Goal: Find specific page/section: Find specific page/section

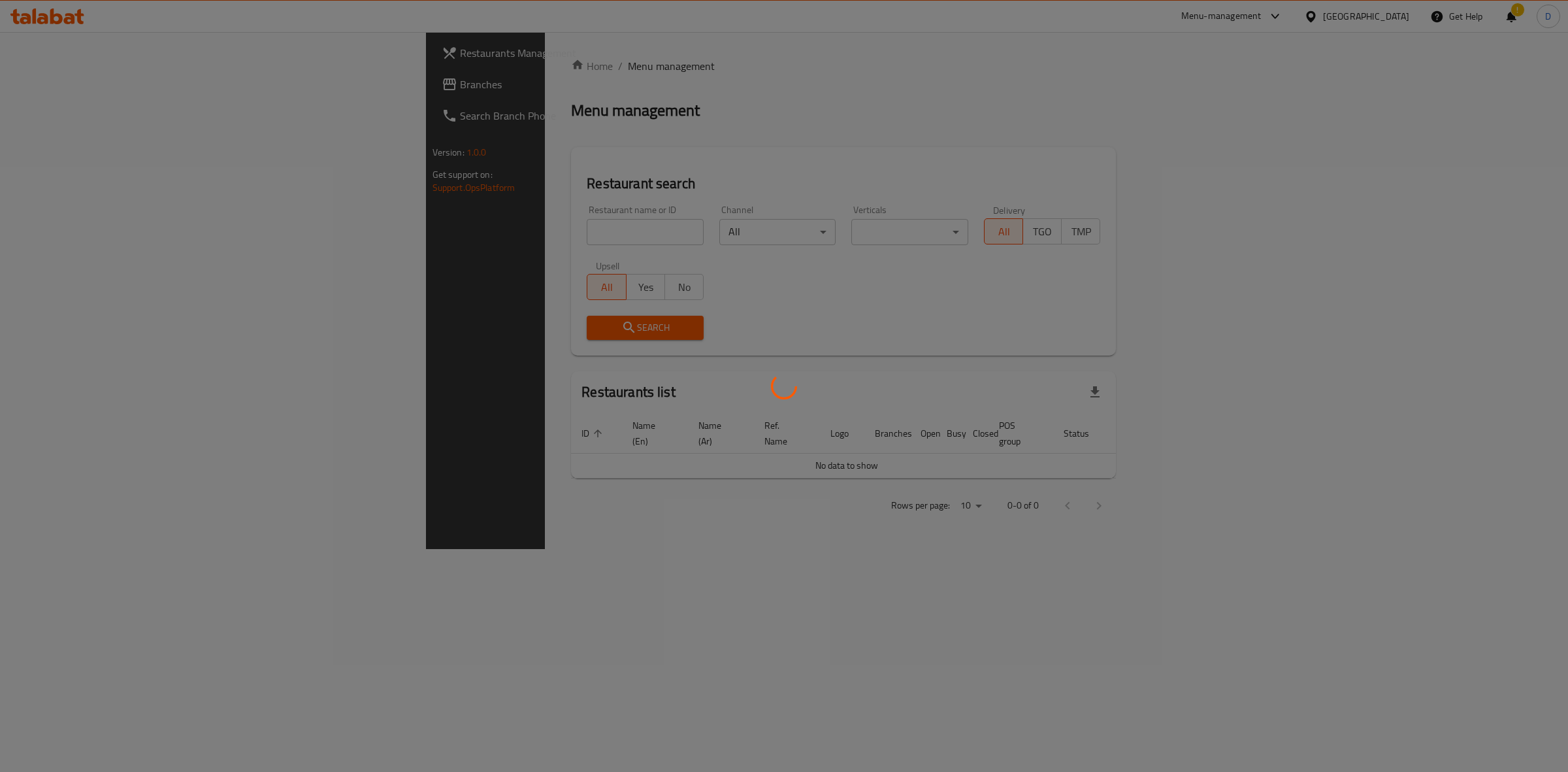
click at [478, 230] on div at bounding box center [784, 386] width 1568 height 772
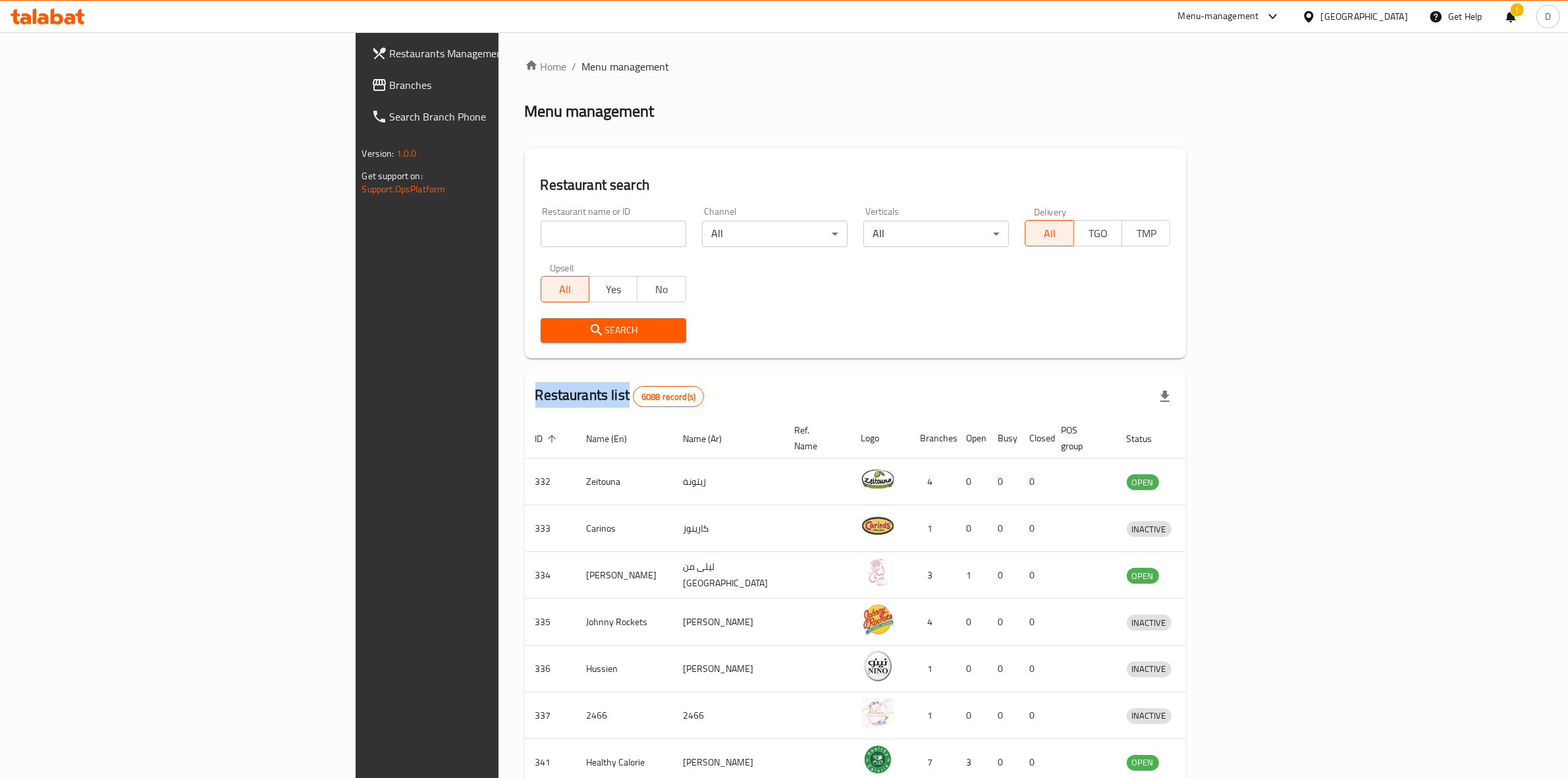
click at [482, 234] on div at bounding box center [784, 389] width 1568 height 778
click at [541, 234] on input "search" at bounding box center [613, 233] width 145 height 26
type input "il piatto"
click at [551, 325] on span "Search" at bounding box center [613, 330] width 125 height 16
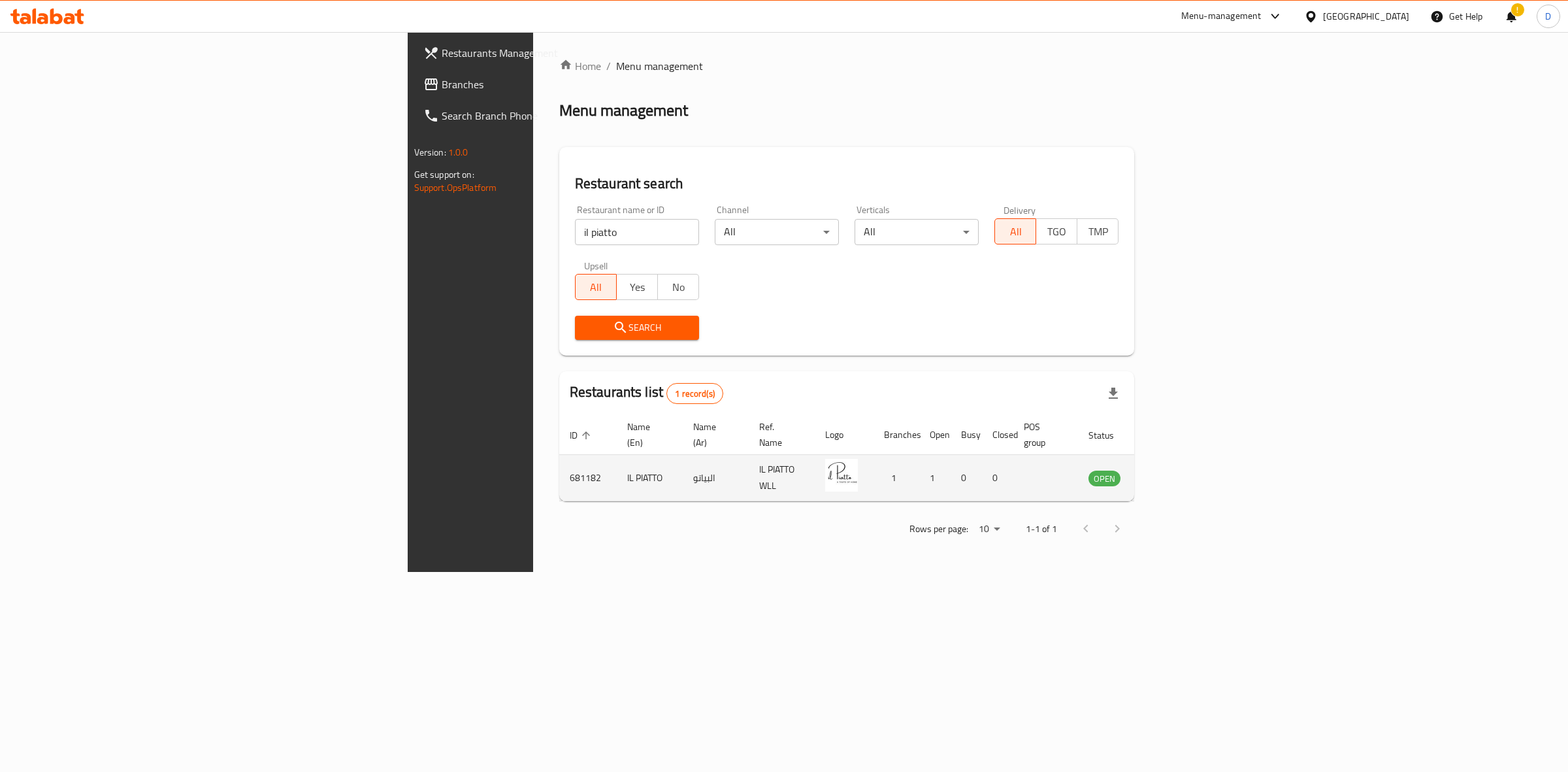
click at [617, 472] on td "IL PIATTO" at bounding box center [650, 478] width 66 height 47
click at [1181, 469] on link "enhanced table" at bounding box center [1169, 477] width 25 height 16
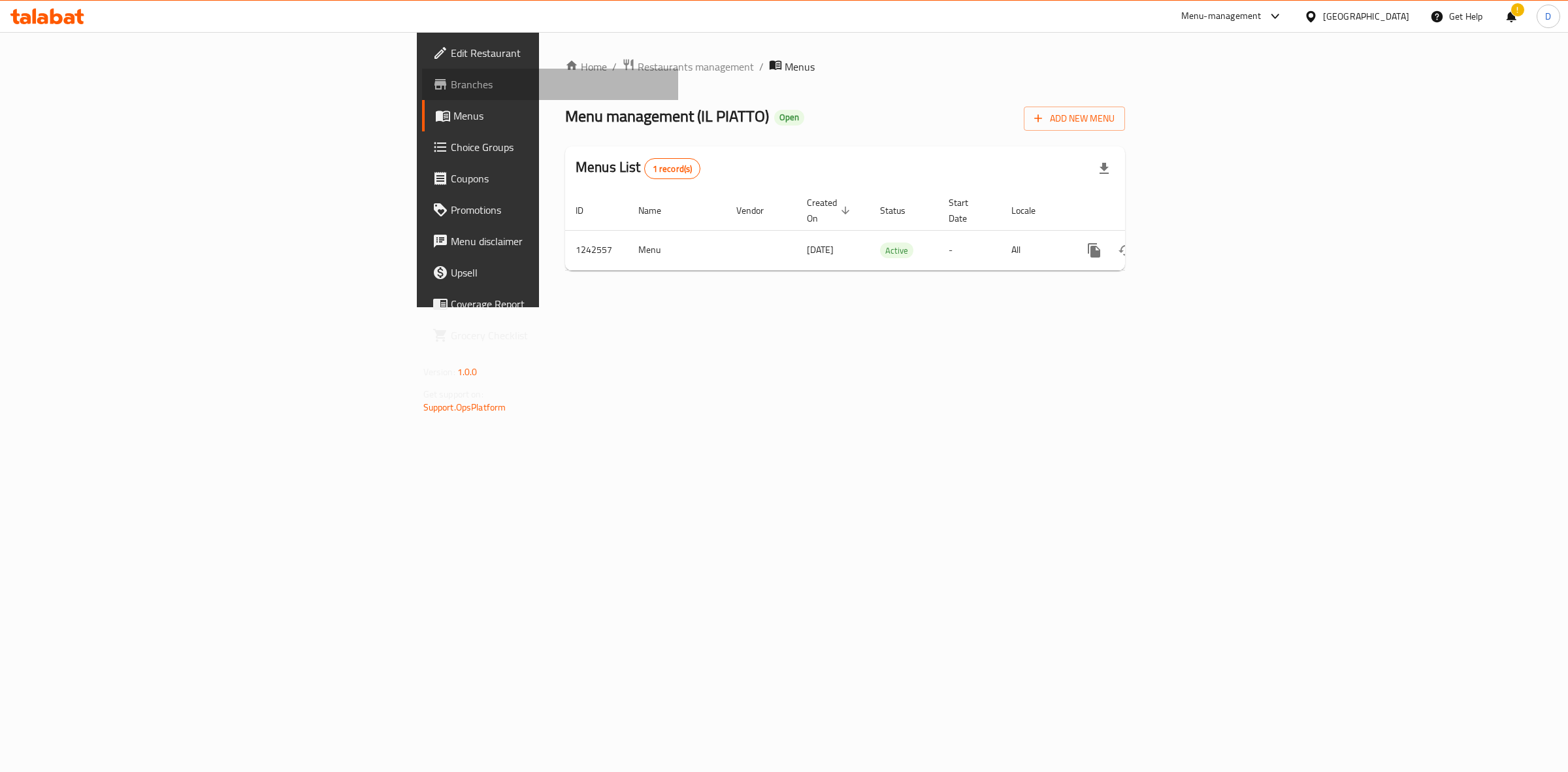
click at [451, 86] on span "Branches" at bounding box center [559, 84] width 218 height 16
